Goal: Task Accomplishment & Management: Use online tool/utility

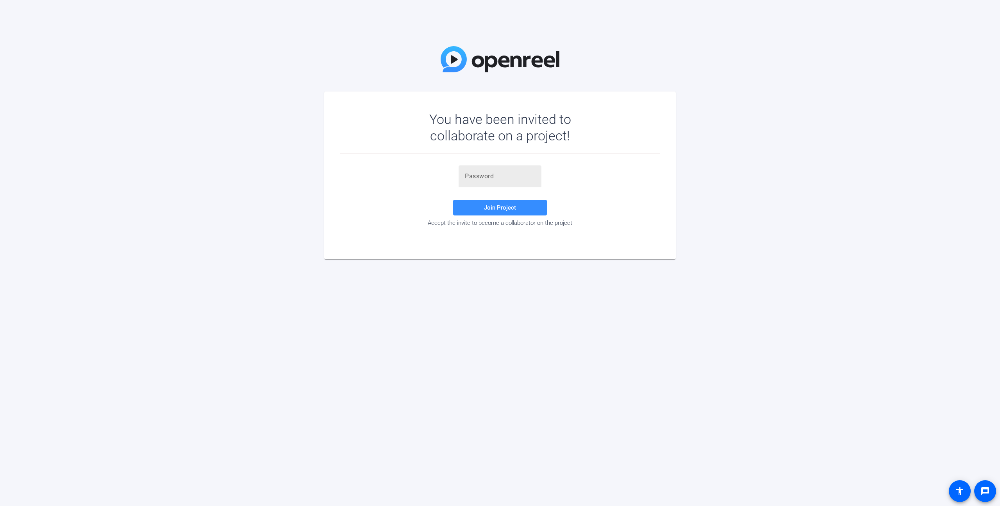
click at [483, 181] on div at bounding box center [500, 176] width 70 height 22
paste input "p.q-D-"
type input "p.q-D-"
click at [524, 213] on span at bounding box center [500, 207] width 94 height 19
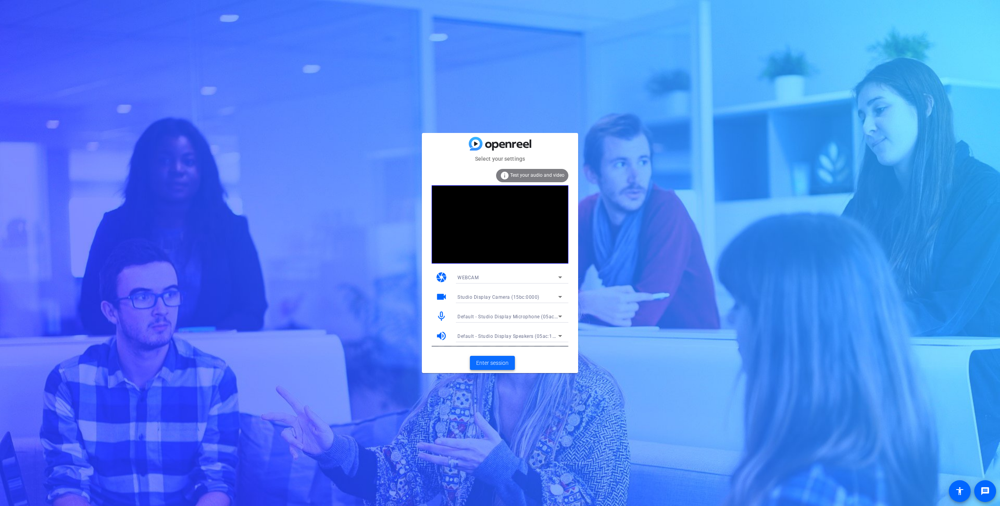
click at [474, 365] on span at bounding box center [492, 362] width 45 height 19
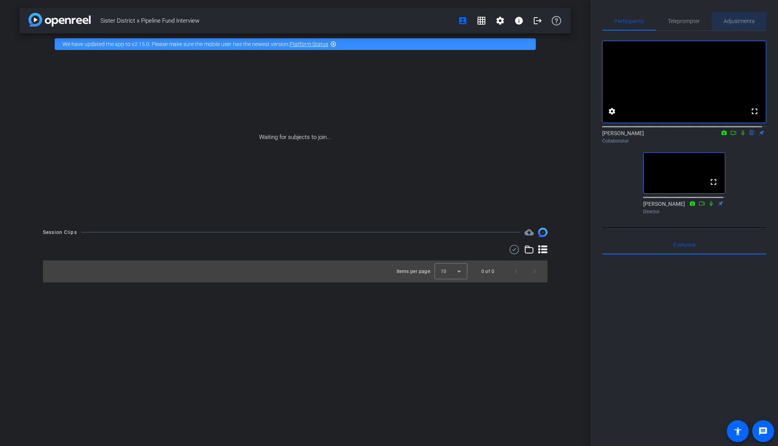
click at [719, 21] on span "Adjustments" at bounding box center [739, 20] width 31 height 5
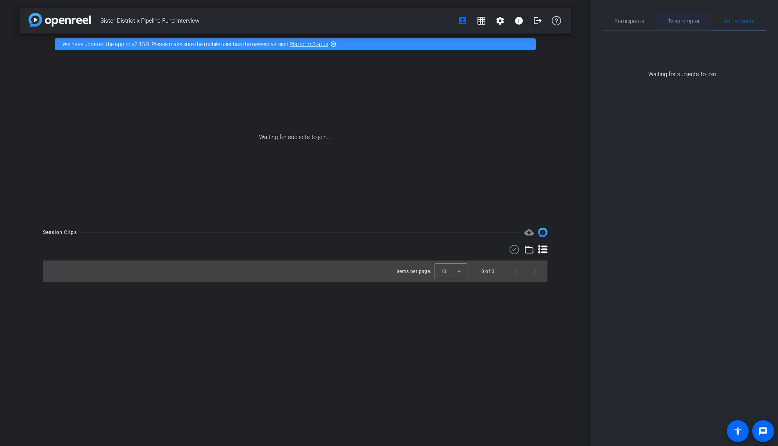
click at [676, 20] on span "Teleprompter" at bounding box center [684, 20] width 32 height 5
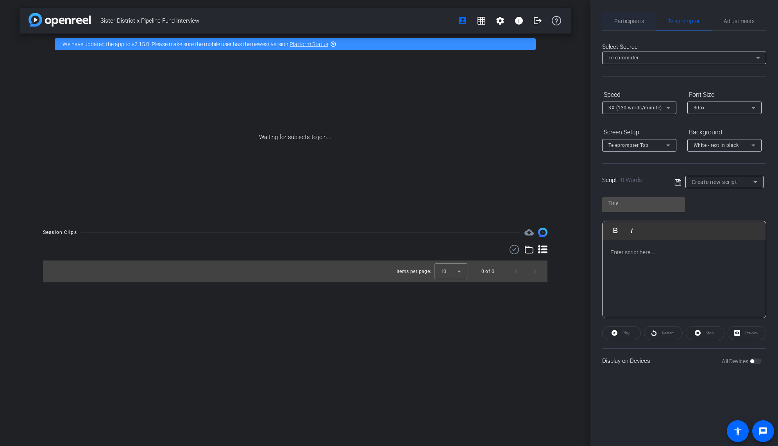
click at [635, 24] on span "Participants" at bounding box center [629, 21] width 30 height 19
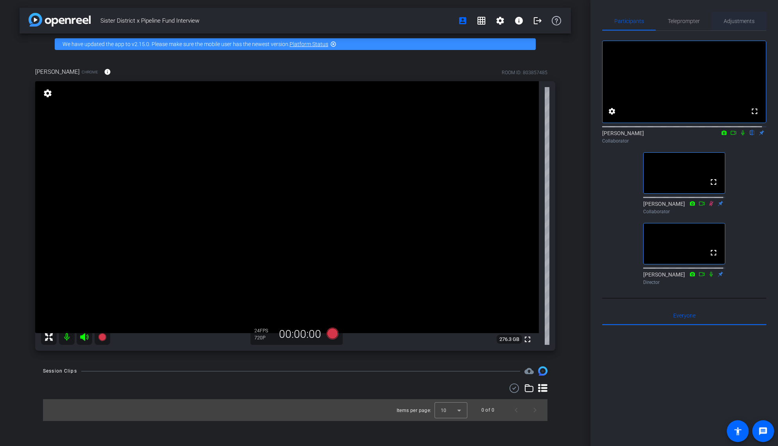
click at [719, 20] on span "Adjustments" at bounding box center [739, 20] width 31 height 5
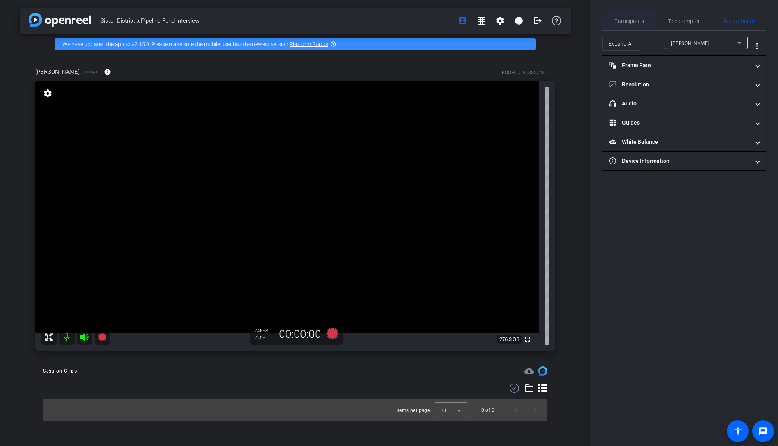
click at [636, 22] on span "Participants" at bounding box center [629, 20] width 30 height 5
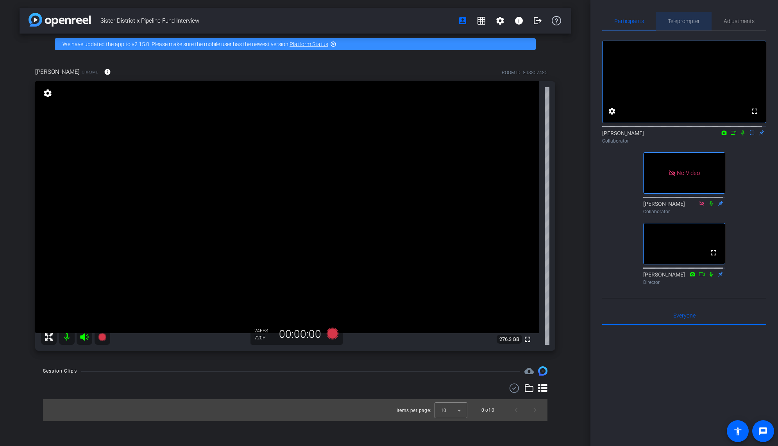
click at [684, 26] on span "Teleprompter" at bounding box center [684, 21] width 32 height 19
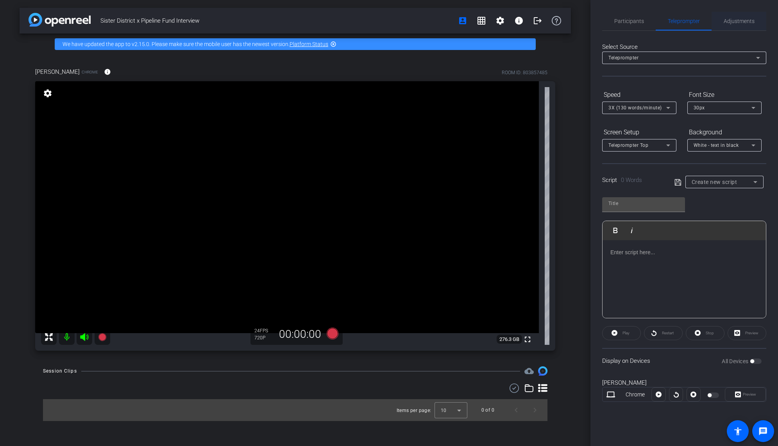
click at [719, 20] on span "Adjustments" at bounding box center [739, 20] width 31 height 5
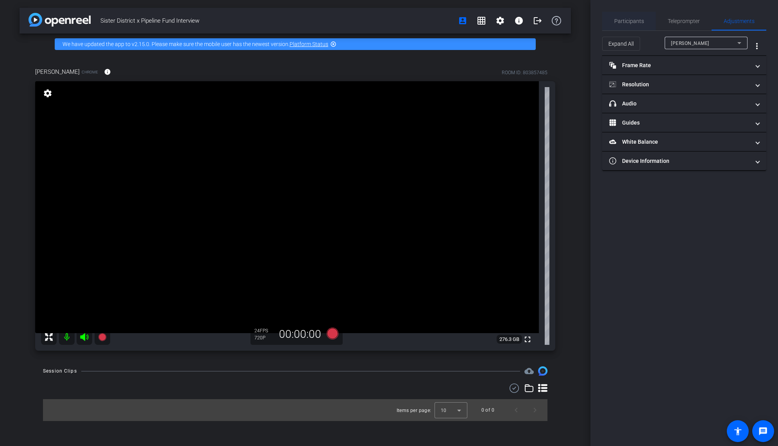
click at [631, 20] on span "Participants" at bounding box center [629, 20] width 30 height 5
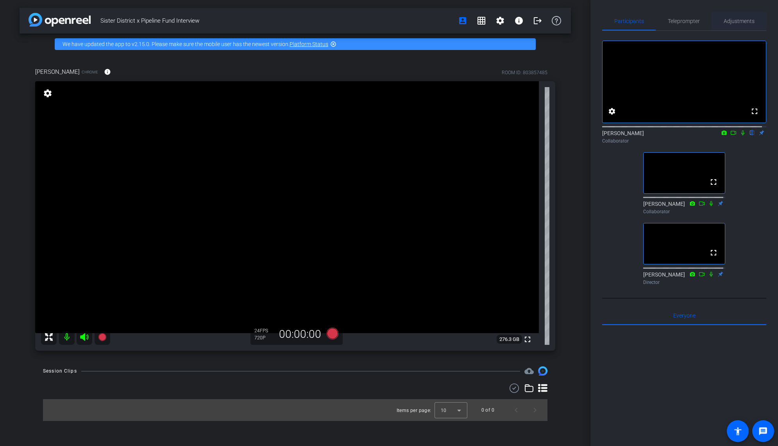
click at [719, 24] on span "Adjustments" at bounding box center [739, 20] width 31 height 5
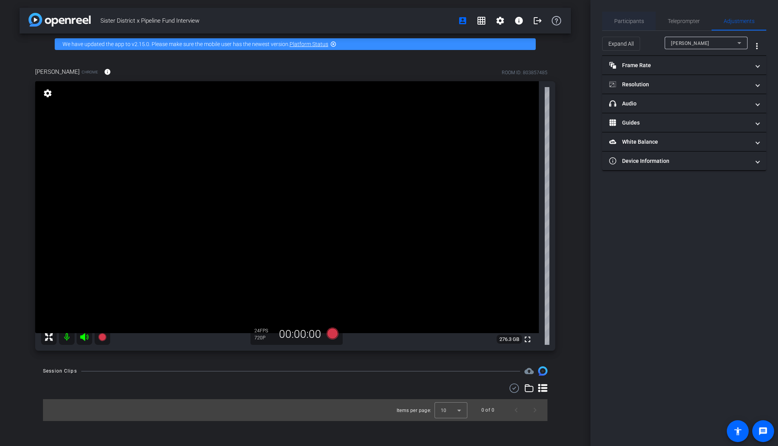
click at [622, 20] on span "Participants" at bounding box center [629, 20] width 30 height 5
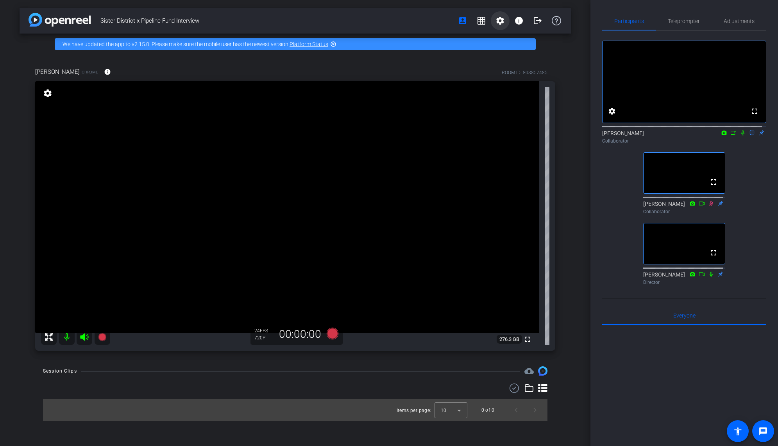
click at [499, 22] on mat-icon "settings" at bounding box center [499, 20] width 9 height 9
click at [518, 39] on span "Session Settings" at bounding box center [517, 36] width 41 height 9
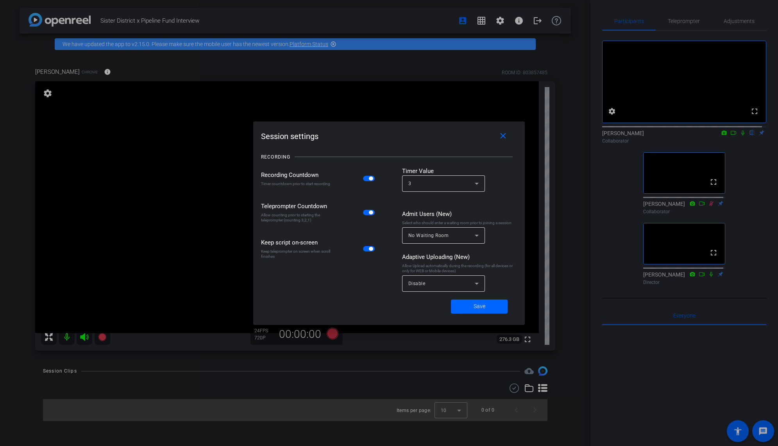
click at [415, 295] on div at bounding box center [443, 296] width 83 height 9
click at [417, 286] on div "Disable" at bounding box center [441, 284] width 66 height 10
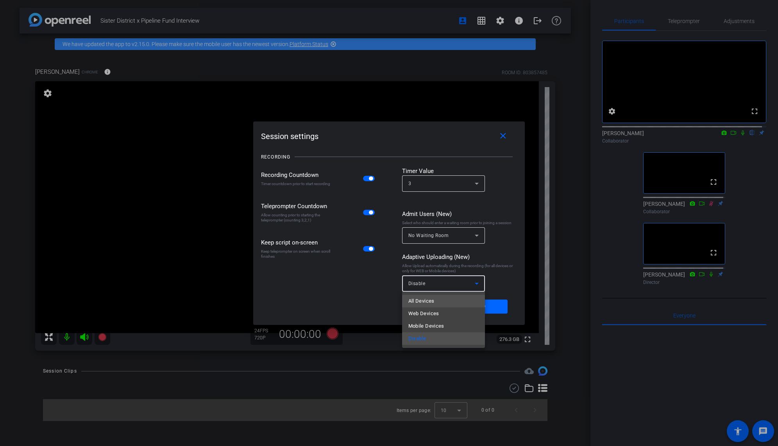
click at [424, 299] on span "All Devices" at bounding box center [421, 301] width 26 height 9
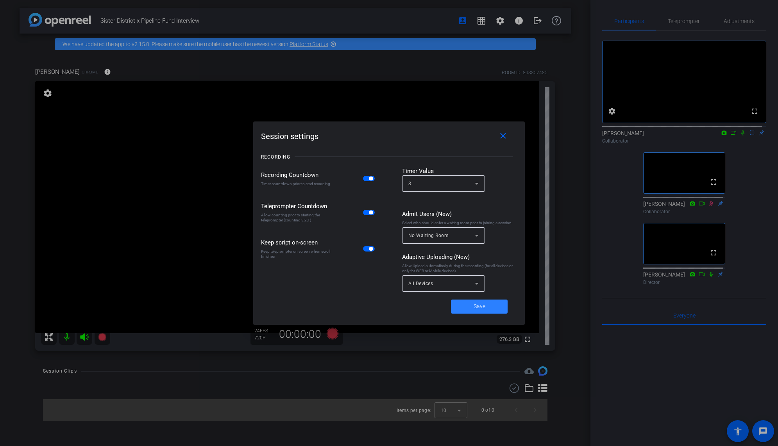
click at [486, 307] on span at bounding box center [479, 306] width 57 height 19
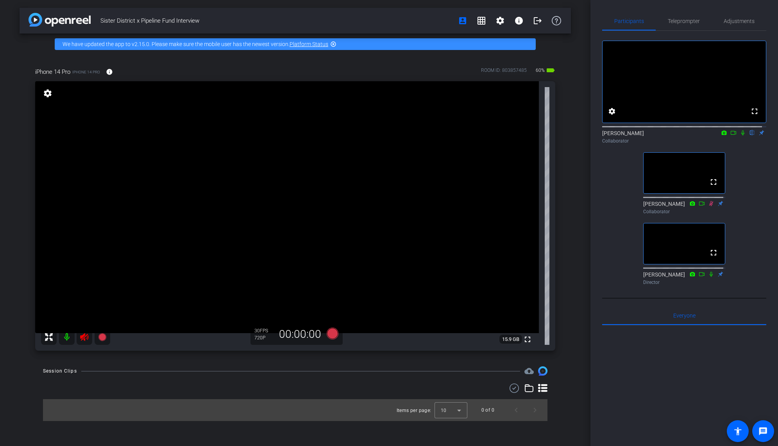
click at [84, 337] on icon at bounding box center [84, 337] width 8 height 8
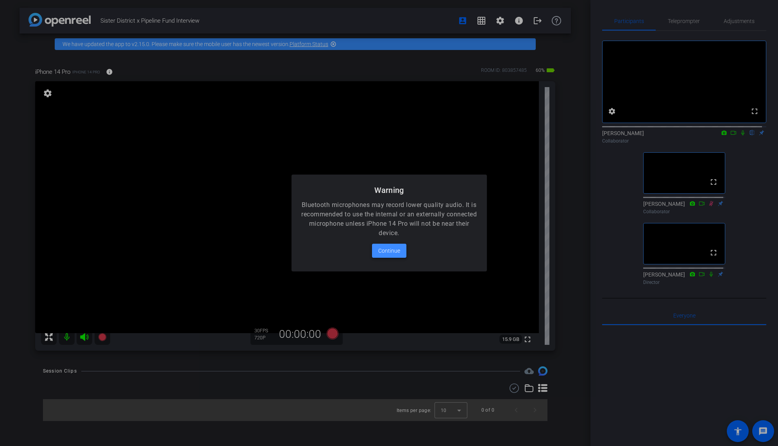
click at [398, 252] on span "Continue" at bounding box center [389, 250] width 22 height 9
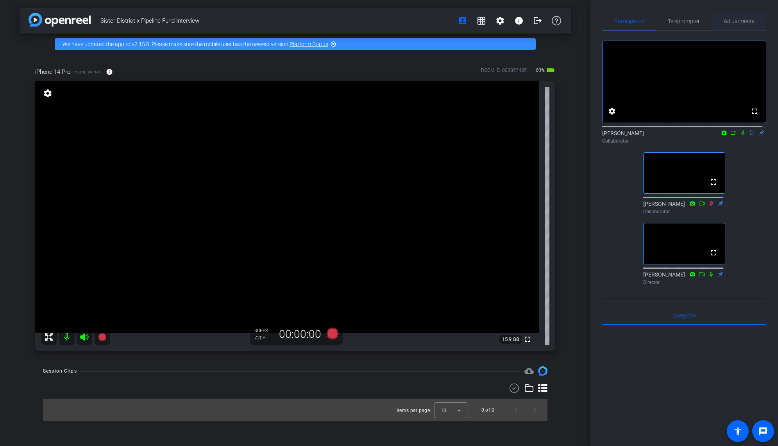
click at [719, 25] on span "Adjustments" at bounding box center [739, 21] width 31 height 19
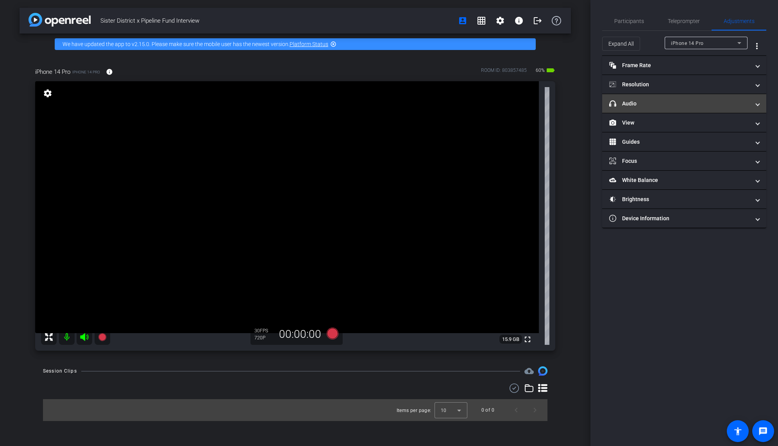
click at [683, 98] on mat-expansion-panel-header "headphone icon Audio" at bounding box center [684, 103] width 164 height 19
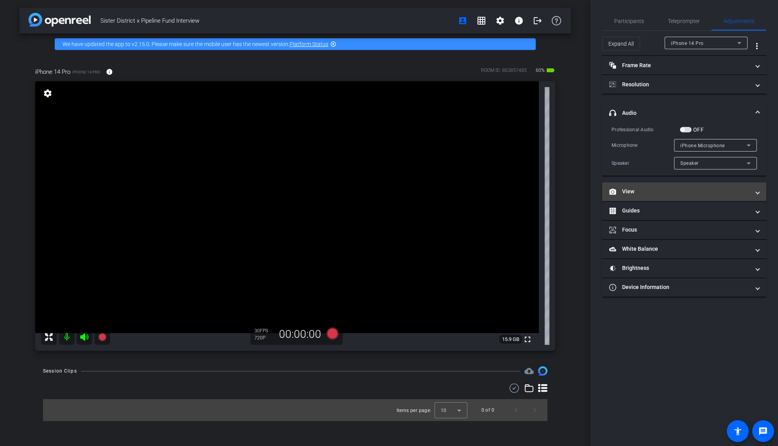
click at [667, 192] on mat-panel-title "View" at bounding box center [679, 192] width 141 height 8
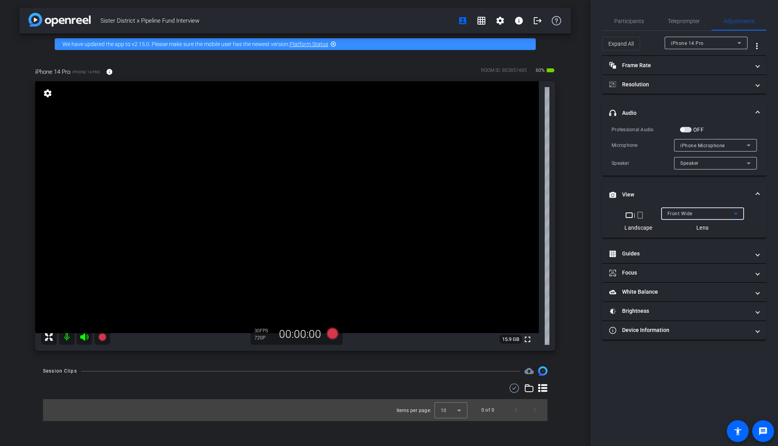
click at [683, 215] on span "Front Wide" at bounding box center [679, 213] width 25 height 5
click at [634, 66] on mat-panel-title "Frame Rate Frame Rate" at bounding box center [679, 65] width 141 height 8
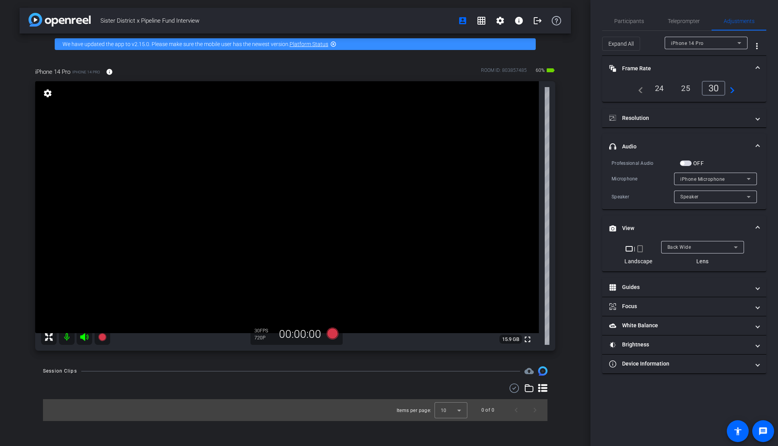
click at [658, 90] on div "24" at bounding box center [659, 88] width 21 height 13
click at [621, 19] on span "Participants" at bounding box center [629, 20] width 30 height 5
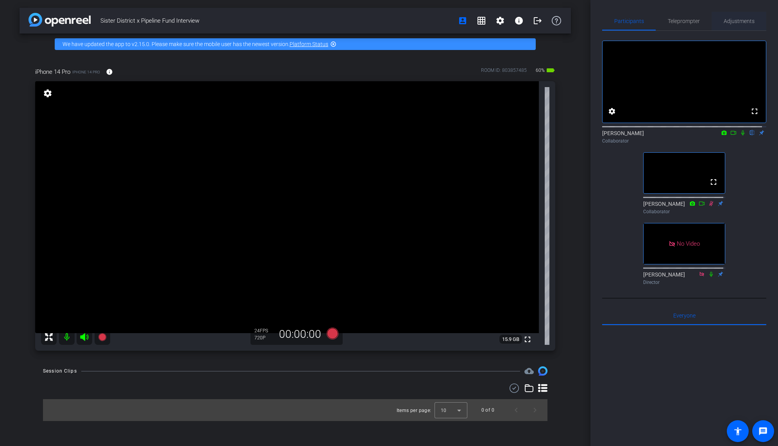
click at [719, 24] on span "Adjustments" at bounding box center [739, 20] width 31 height 5
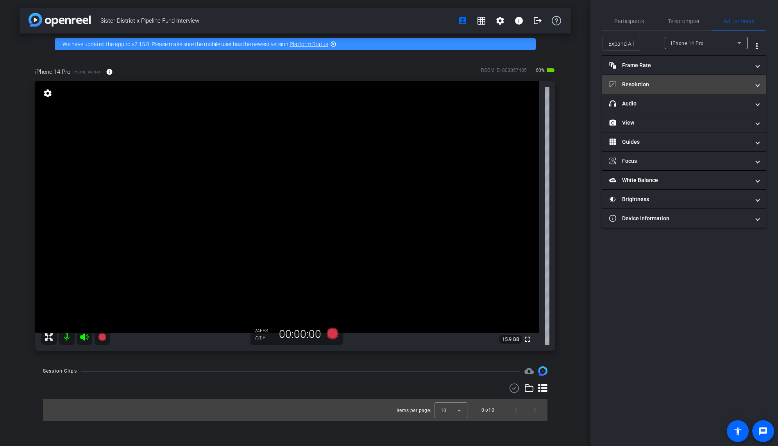
click at [650, 84] on mat-panel-title "Resolution" at bounding box center [679, 84] width 141 height 8
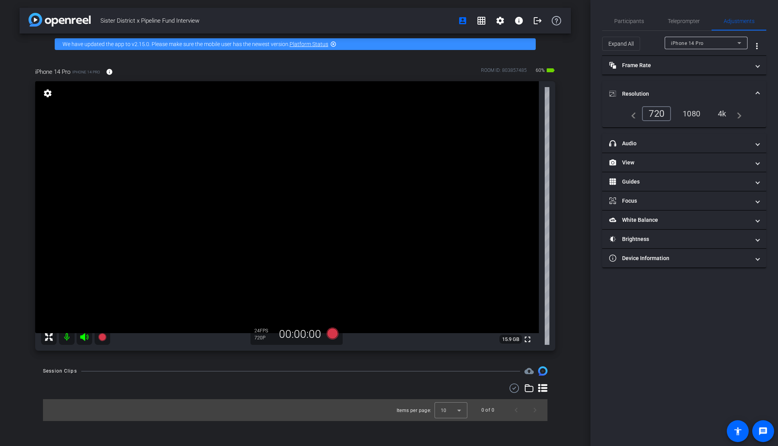
click at [719, 114] on div "4k" at bounding box center [722, 113] width 20 height 13
click at [681, 21] on span "Teleprompter" at bounding box center [684, 20] width 32 height 5
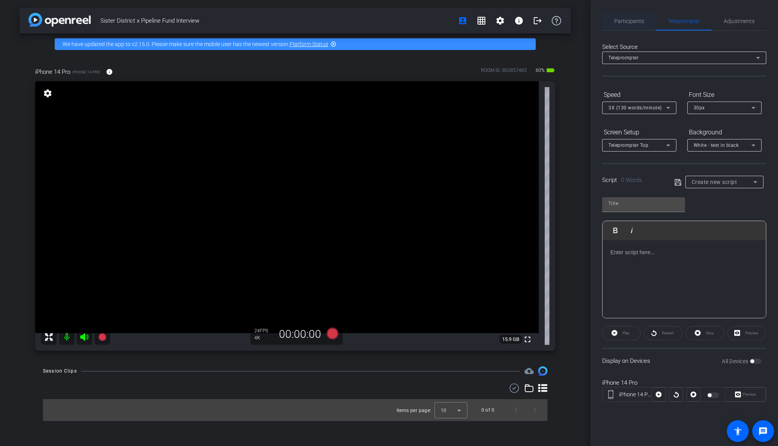
click at [630, 26] on span "Participants" at bounding box center [629, 21] width 30 height 19
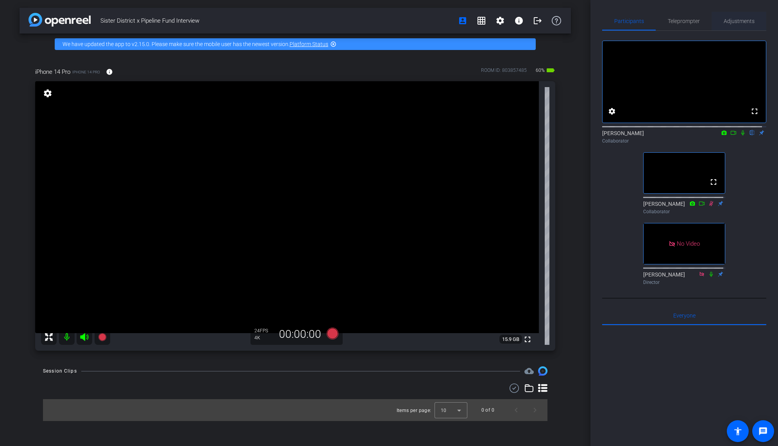
click at [719, 20] on span "Adjustments" at bounding box center [739, 20] width 31 height 5
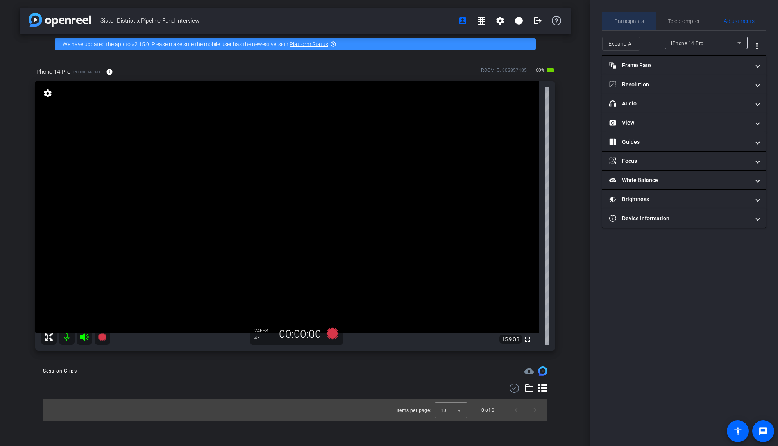
click at [639, 19] on span "Participants" at bounding box center [629, 20] width 30 height 5
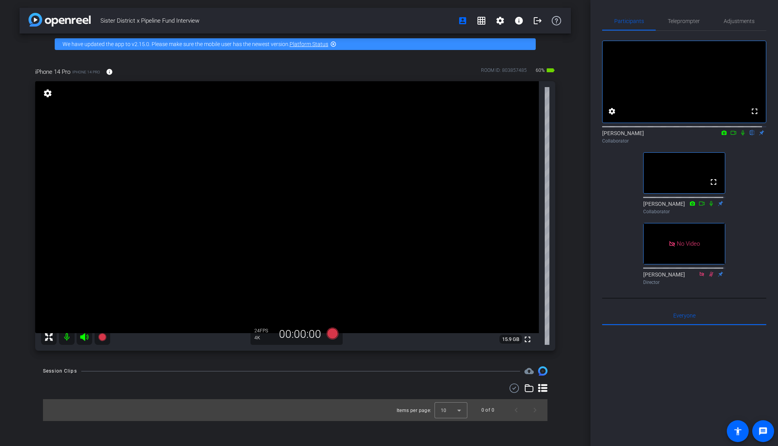
click at [719, 136] on icon at bounding box center [742, 132] width 3 height 5
click at [719, 136] on icon at bounding box center [733, 132] width 6 height 5
click at [333, 334] on icon at bounding box center [332, 334] width 12 height 12
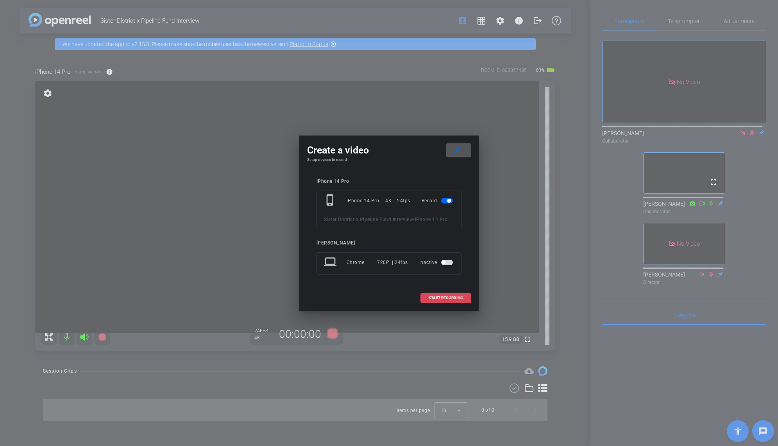
click at [443, 298] on span "START RECORDING" at bounding box center [446, 298] width 34 height 4
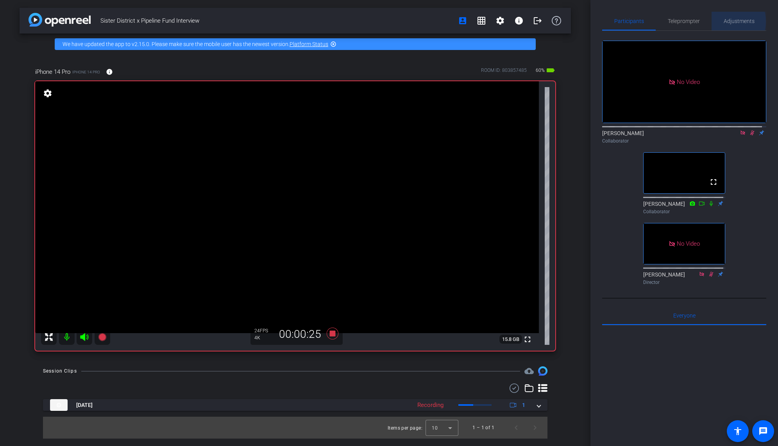
click at [719, 21] on span "Adjustments" at bounding box center [739, 20] width 31 height 5
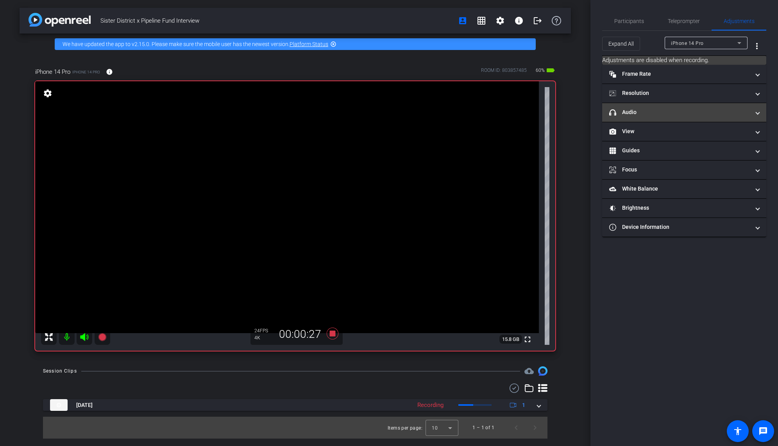
click at [657, 107] on mat-expansion-panel-header "headphone icon Audio" at bounding box center [684, 112] width 164 height 19
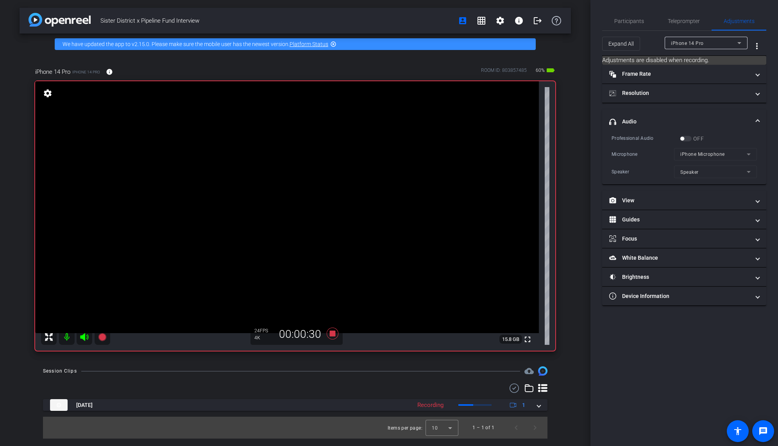
click at [708, 172] on mat-form-field "Speaker" at bounding box center [715, 172] width 83 height 13
click at [627, 17] on span "Participants" at bounding box center [629, 21] width 30 height 19
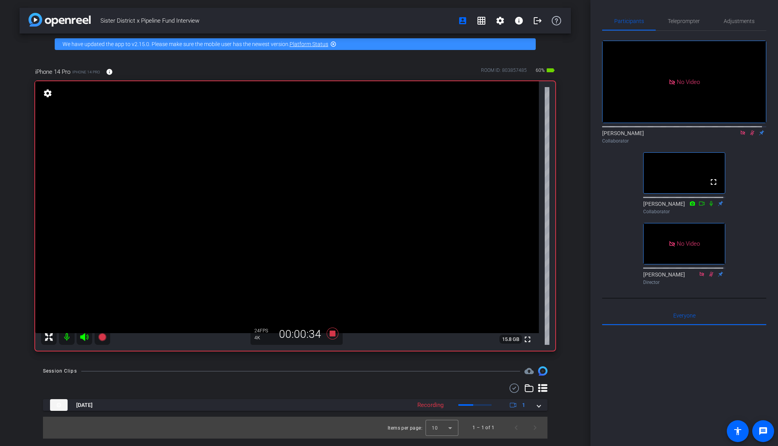
click at [719, 131] on icon at bounding box center [752, 132] width 4 height 5
click at [719, 131] on icon at bounding box center [752, 132] width 3 height 5
click at [678, 25] on span "Teleprompter" at bounding box center [684, 21] width 32 height 19
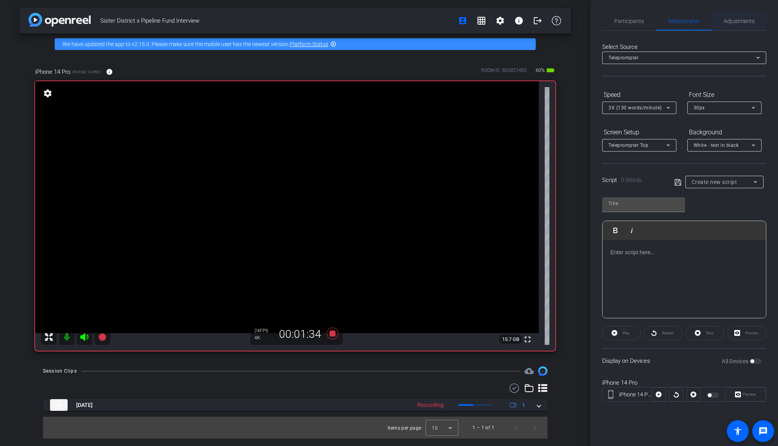
click at [719, 18] on span "Adjustments" at bounding box center [739, 20] width 31 height 5
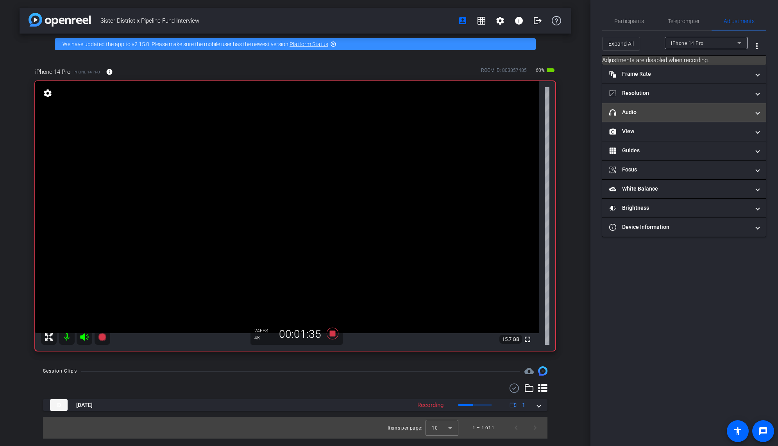
click at [655, 109] on mat-panel-title "headphone icon Audio" at bounding box center [679, 112] width 141 height 8
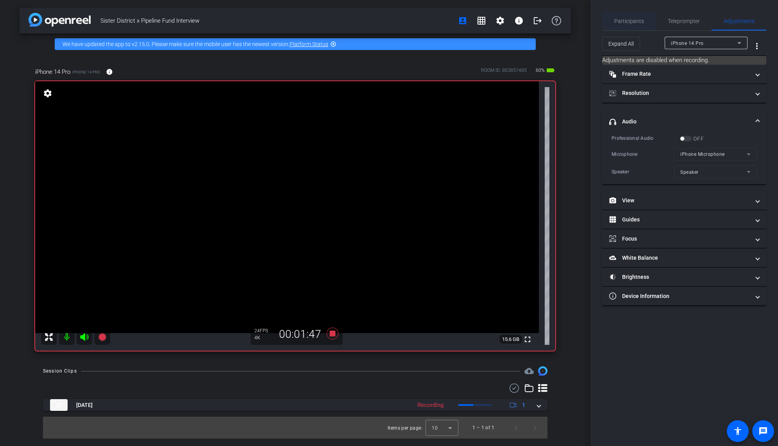
click at [624, 19] on span "Participants" at bounding box center [629, 20] width 30 height 5
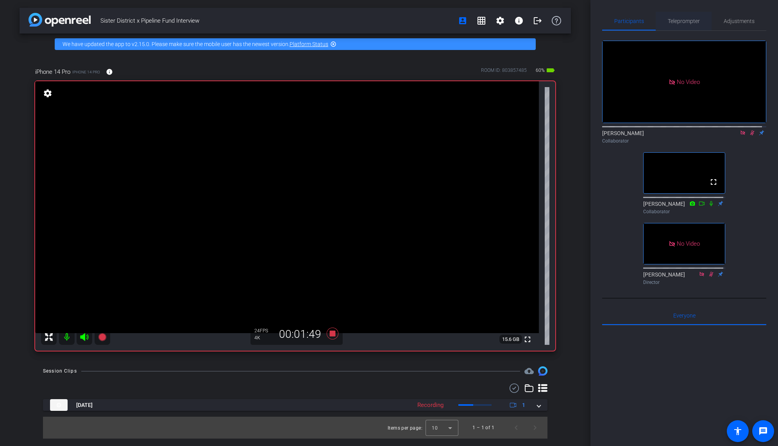
click at [668, 20] on span "Teleprompter" at bounding box center [684, 20] width 32 height 5
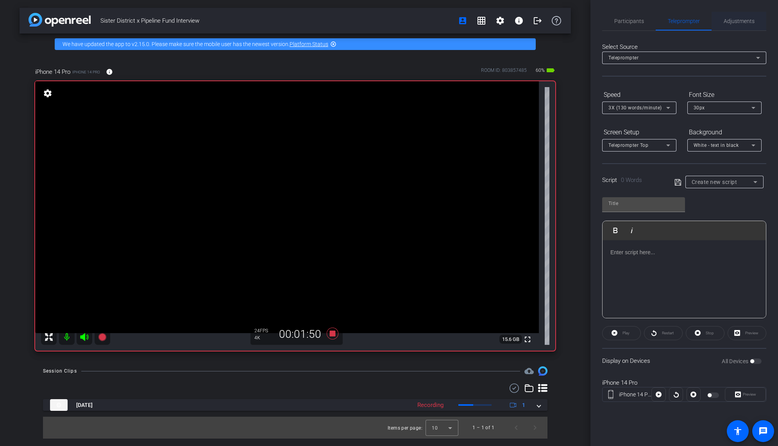
click at [719, 20] on span "Adjustments" at bounding box center [739, 20] width 31 height 5
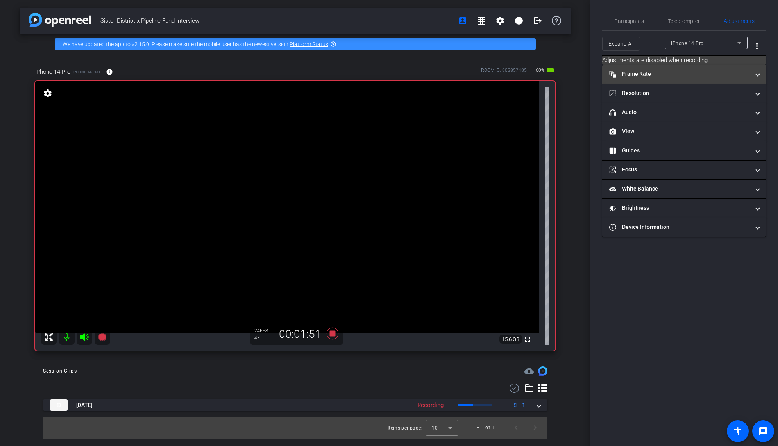
click at [653, 77] on mat-panel-title "Frame Rate Frame Rate" at bounding box center [679, 74] width 141 height 8
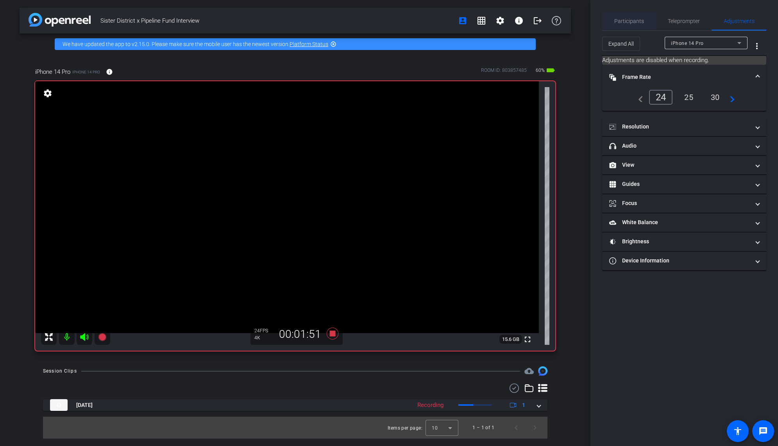
click at [626, 20] on span "Participants" at bounding box center [629, 20] width 30 height 5
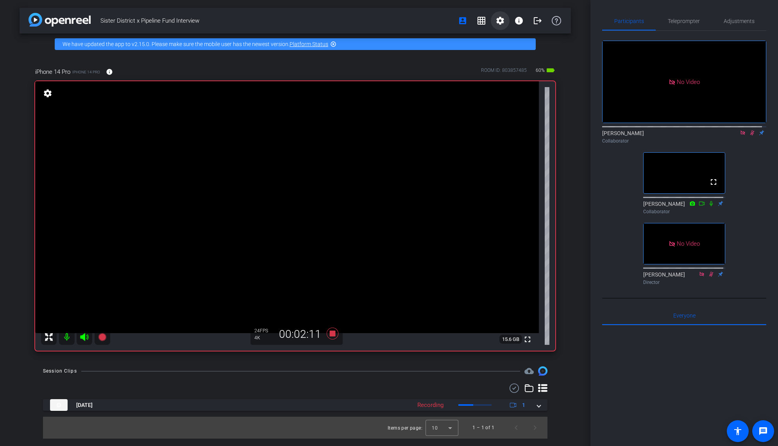
click at [500, 17] on mat-icon "settings" at bounding box center [499, 20] width 9 height 9
click at [508, 40] on span "Session Settings" at bounding box center [517, 36] width 41 height 9
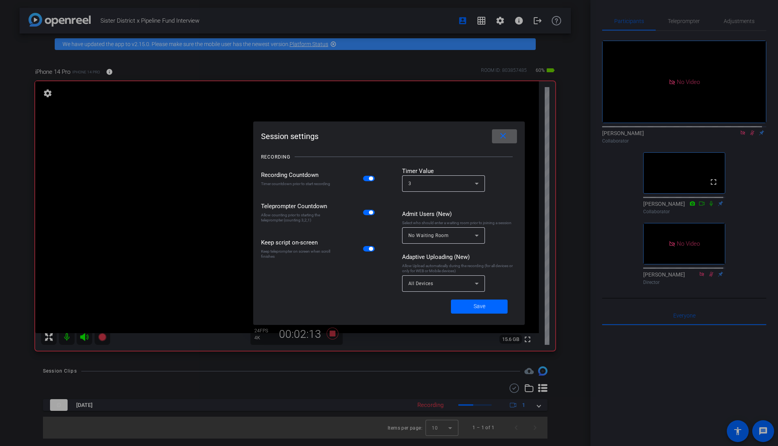
click at [504, 132] on mat-icon "close" at bounding box center [503, 136] width 10 height 10
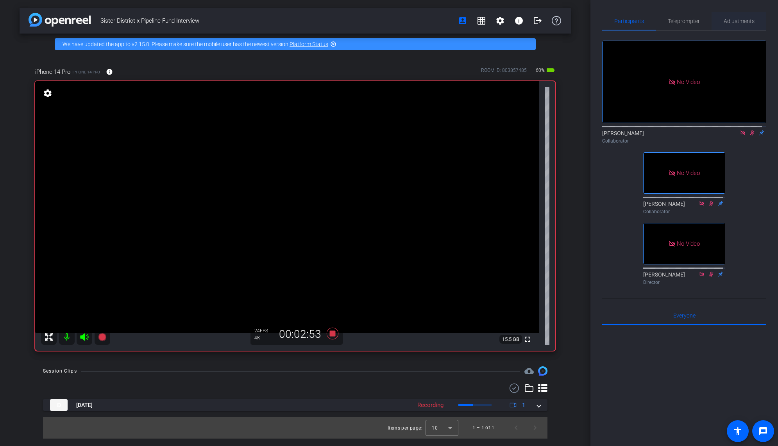
click at [719, 22] on span "Adjustments" at bounding box center [739, 20] width 31 height 5
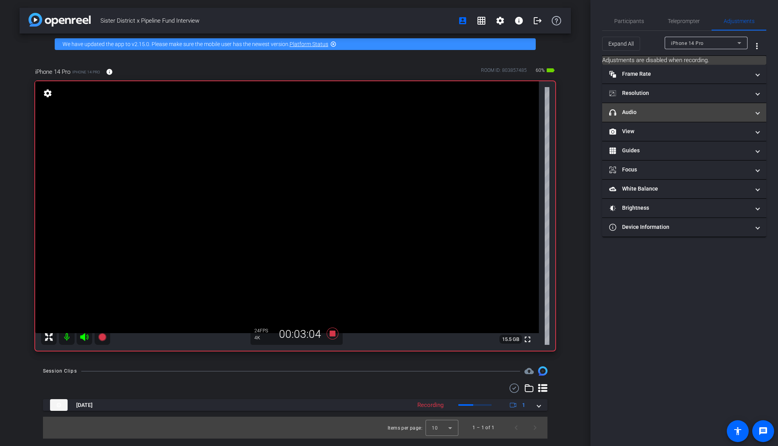
click at [654, 111] on mat-panel-title "headphone icon Audio" at bounding box center [679, 112] width 141 height 8
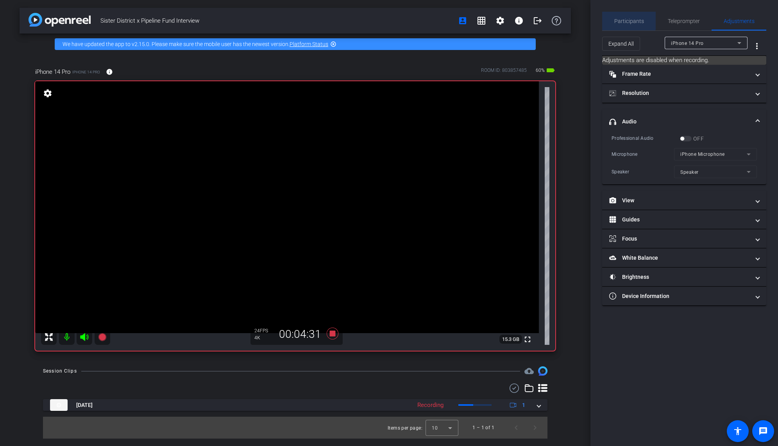
click at [621, 19] on span "Participants" at bounding box center [629, 20] width 30 height 5
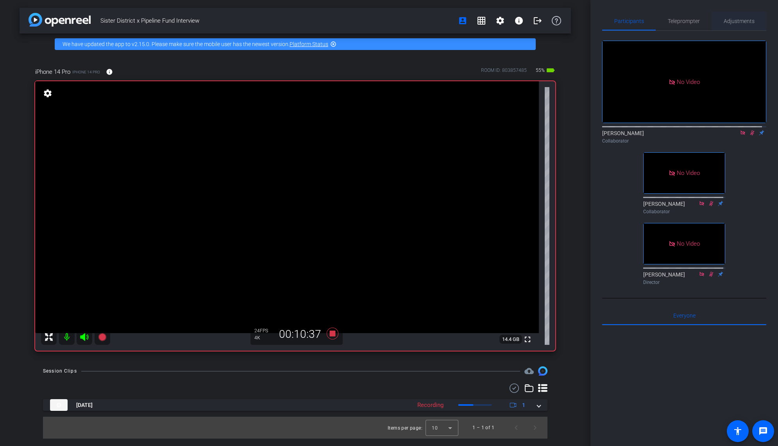
click at [719, 22] on span "Adjustments" at bounding box center [739, 20] width 31 height 5
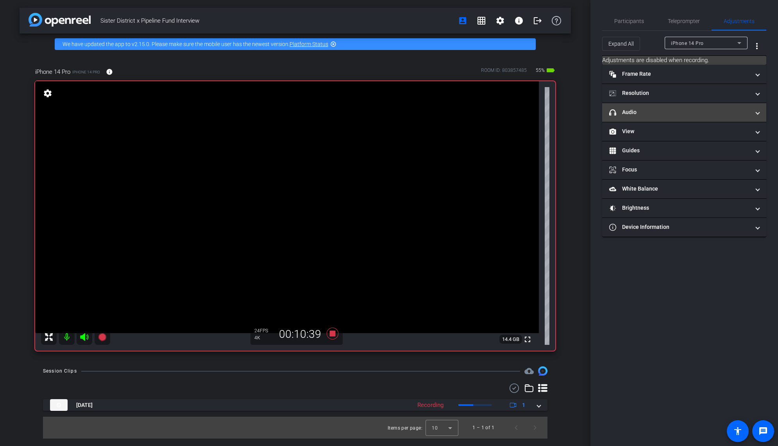
click at [655, 112] on mat-panel-title "headphone icon Audio" at bounding box center [679, 112] width 141 height 8
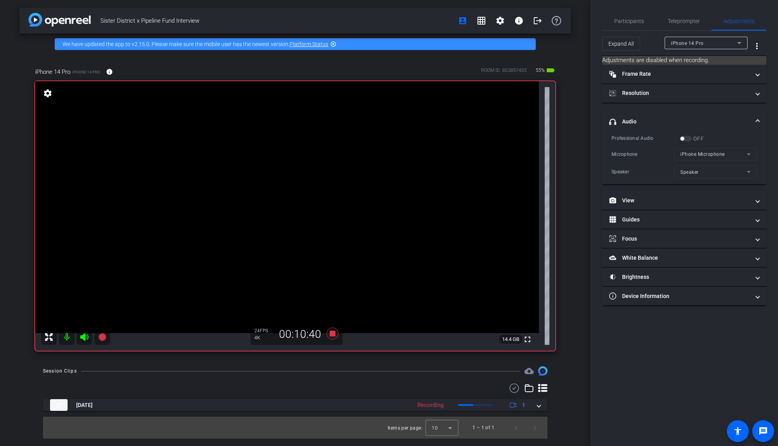
click at [708, 157] on mat-form-field "iPhone Microphone" at bounding box center [715, 154] width 83 height 13
click at [632, 17] on span "Participants" at bounding box center [629, 21] width 30 height 19
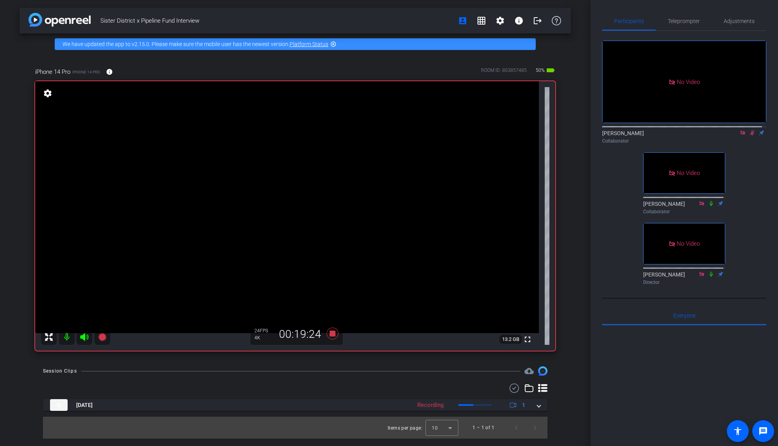
click at [719, 132] on icon at bounding box center [752, 132] width 4 height 5
click at [333, 333] on icon at bounding box center [332, 334] width 12 height 12
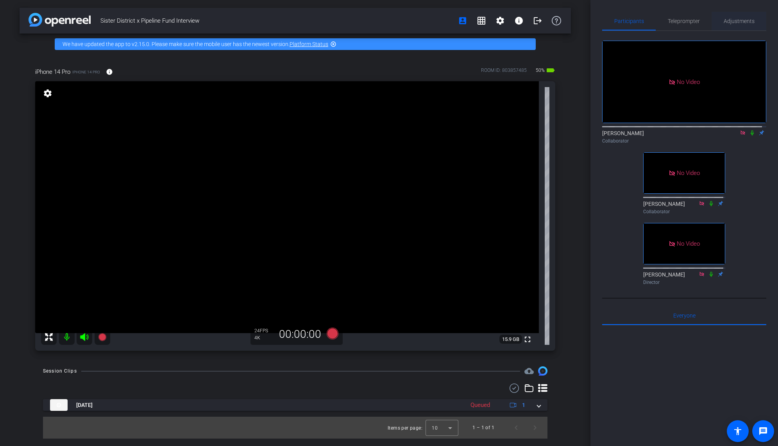
click at [719, 18] on span "Adjustments" at bounding box center [739, 20] width 31 height 5
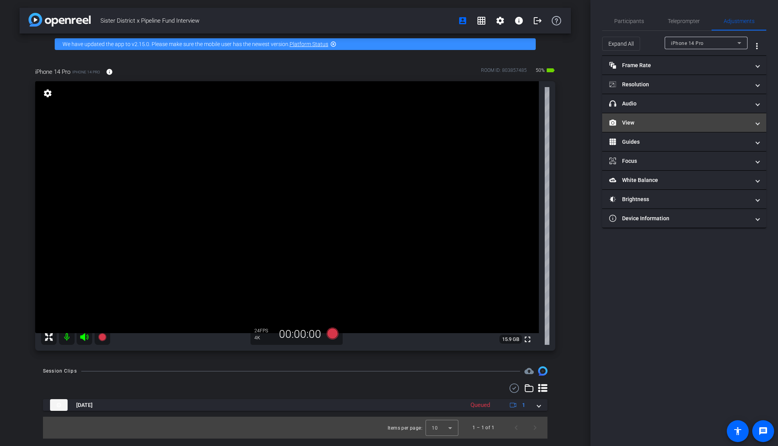
click at [653, 122] on mat-panel-title "View" at bounding box center [679, 123] width 141 height 8
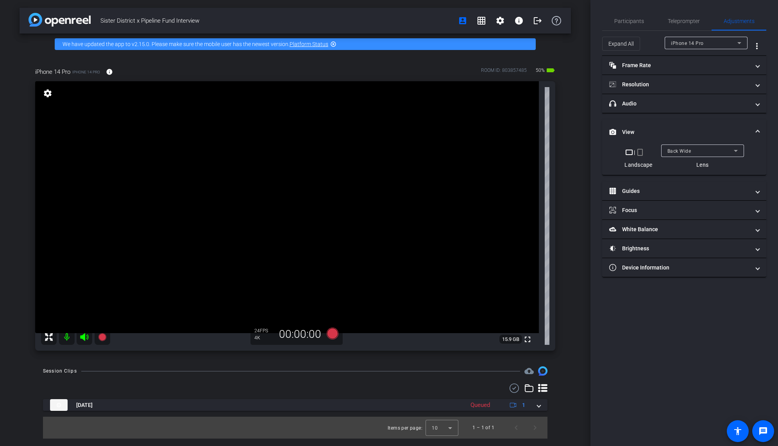
click at [692, 148] on div "Back Wide" at bounding box center [700, 151] width 66 height 10
click at [692, 181] on span "Front Wide" at bounding box center [679, 178] width 25 height 9
click at [641, 21] on span "Participants" at bounding box center [629, 20] width 30 height 5
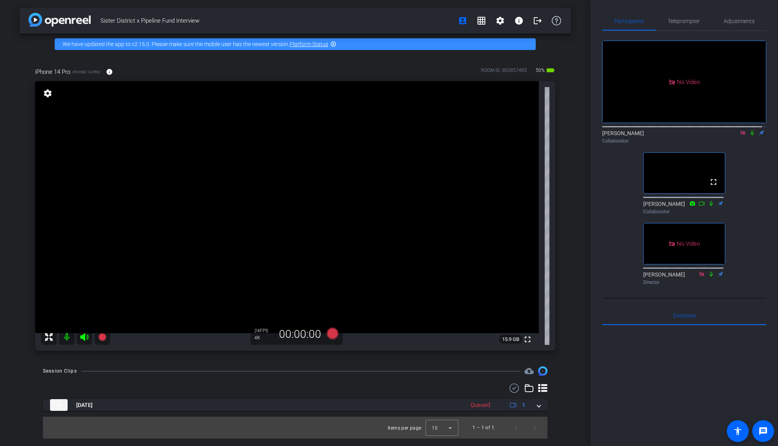
click at [719, 131] on icon at bounding box center [743, 132] width 6 height 5
